Goal: Task Accomplishment & Management: Manage account settings

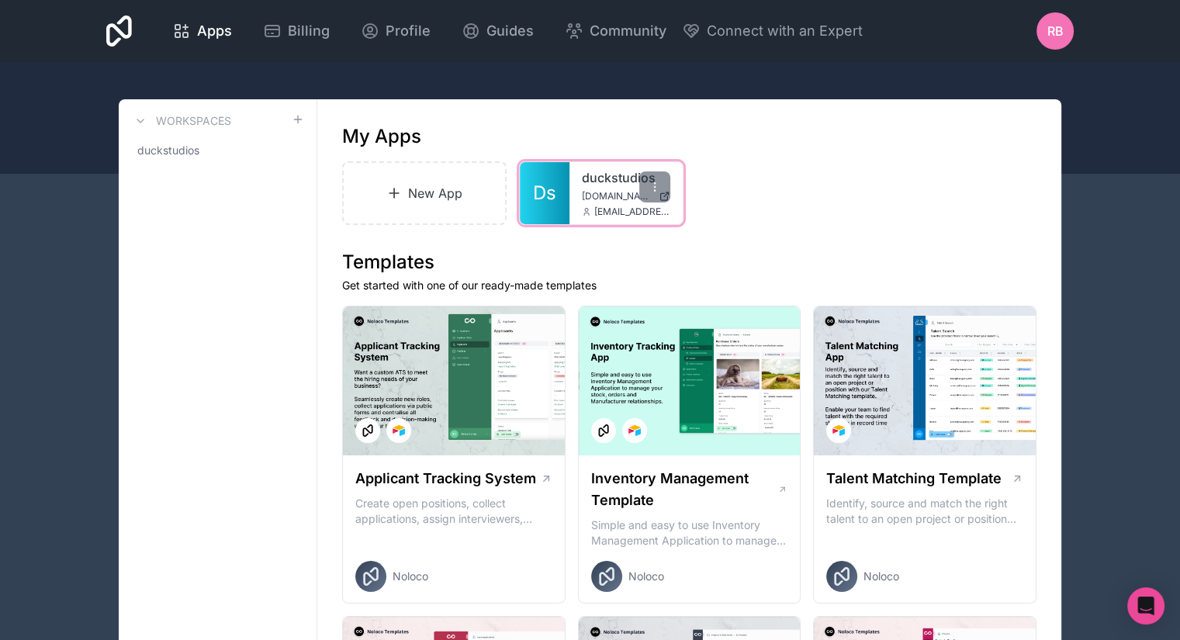
click at [541, 181] on span "Ds" at bounding box center [544, 193] width 23 height 25
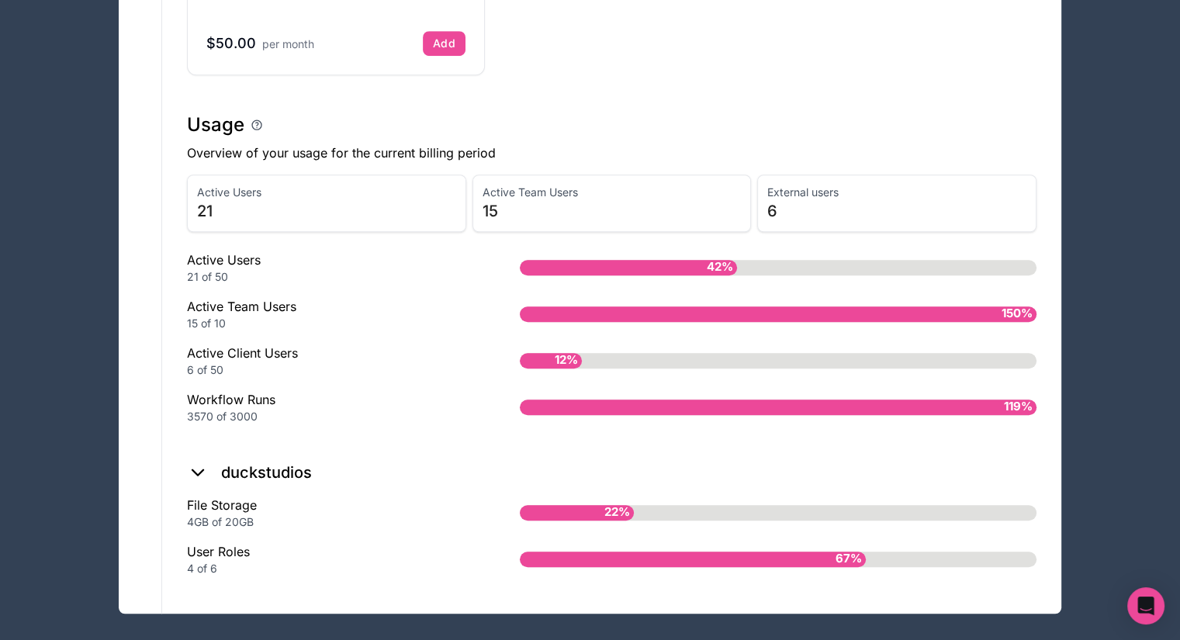
scroll to position [1076, 0]
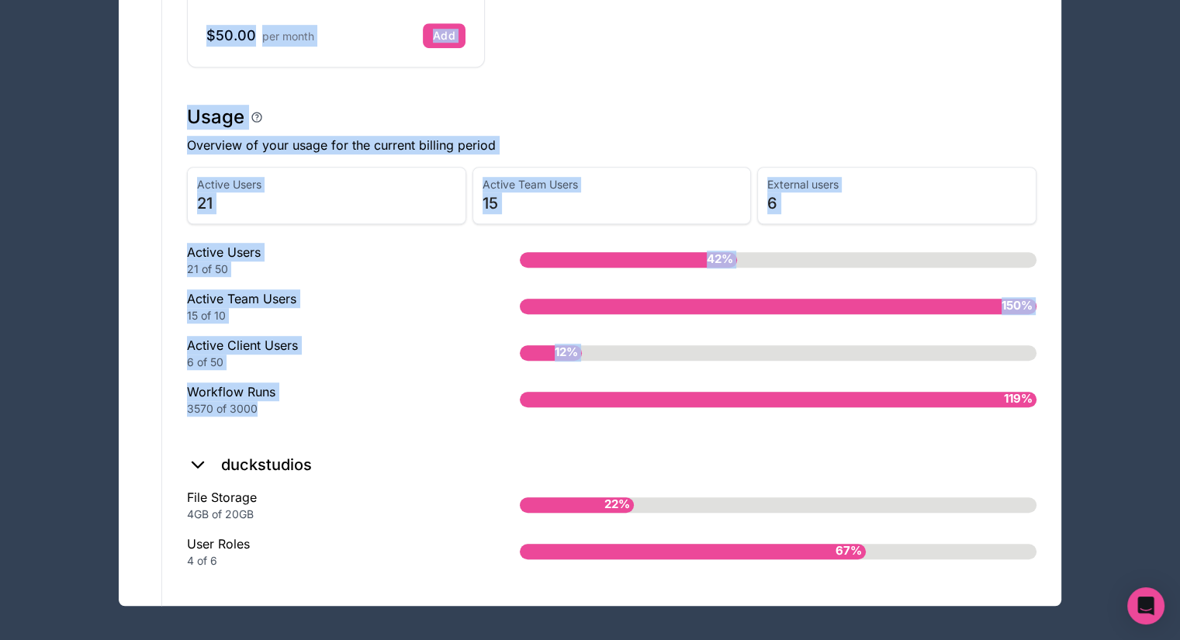
drag, startPoint x: 277, startPoint y: 405, endPoint x: 161, endPoint y: 386, distance: 117.0
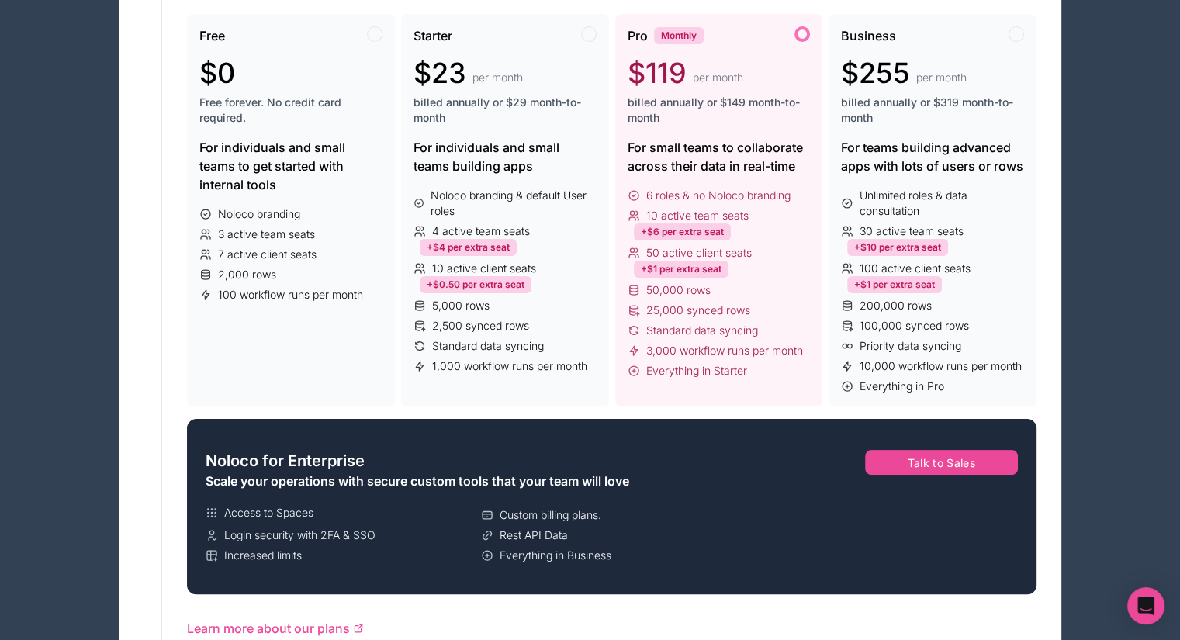
scroll to position [0, 0]
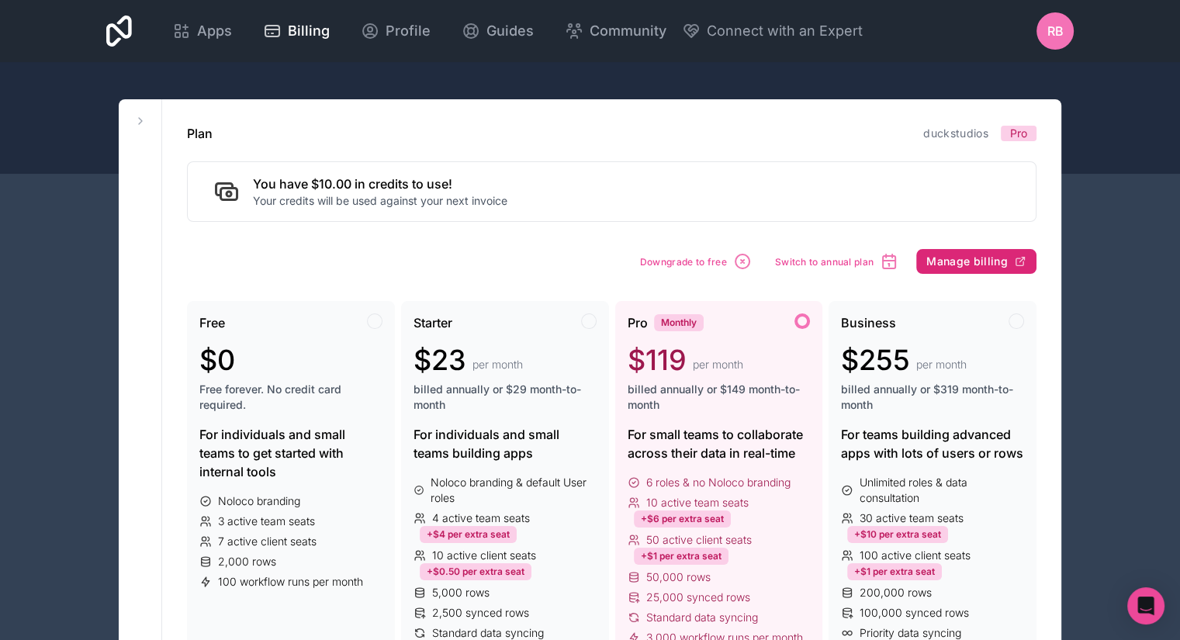
click at [938, 269] on button "Manage billing" at bounding box center [976, 261] width 120 height 25
click at [142, 120] on icon at bounding box center [140, 121] width 3 height 6
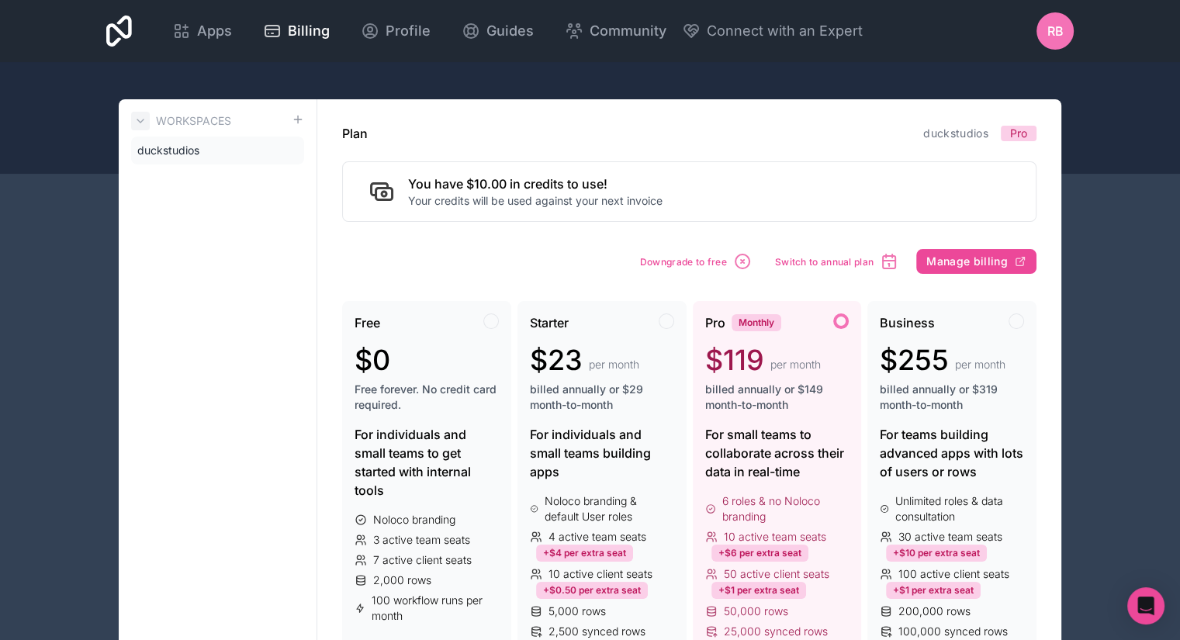
click at [145, 122] on icon at bounding box center [140, 121] width 12 height 12
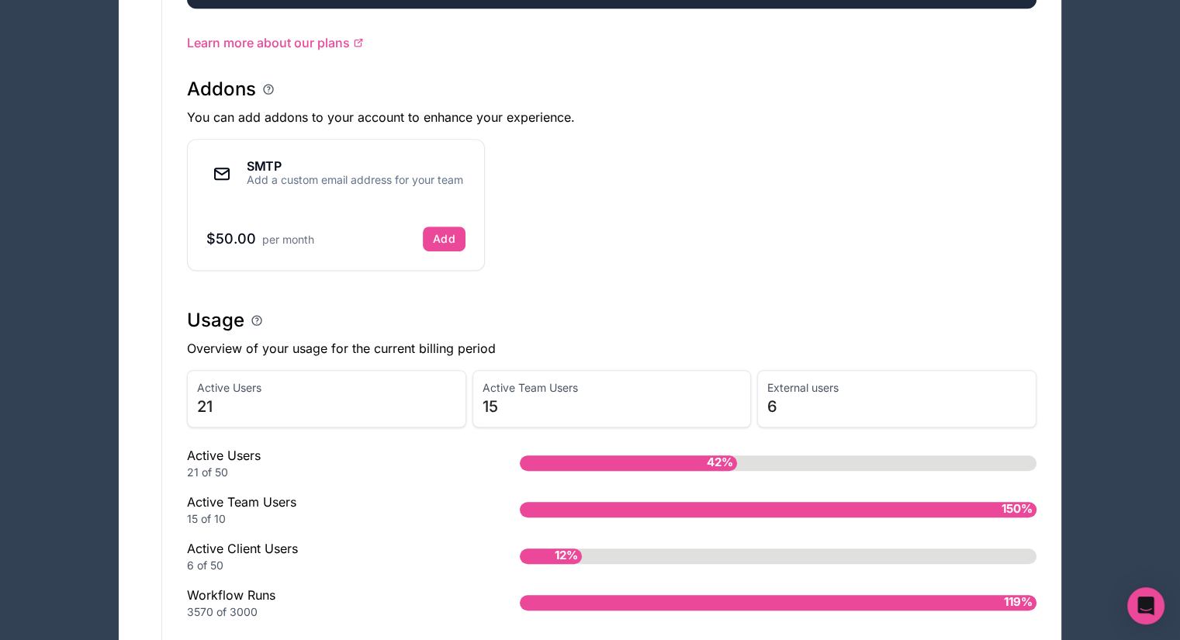
scroll to position [872, 0]
